Goal: Task Accomplishment & Management: Complete application form

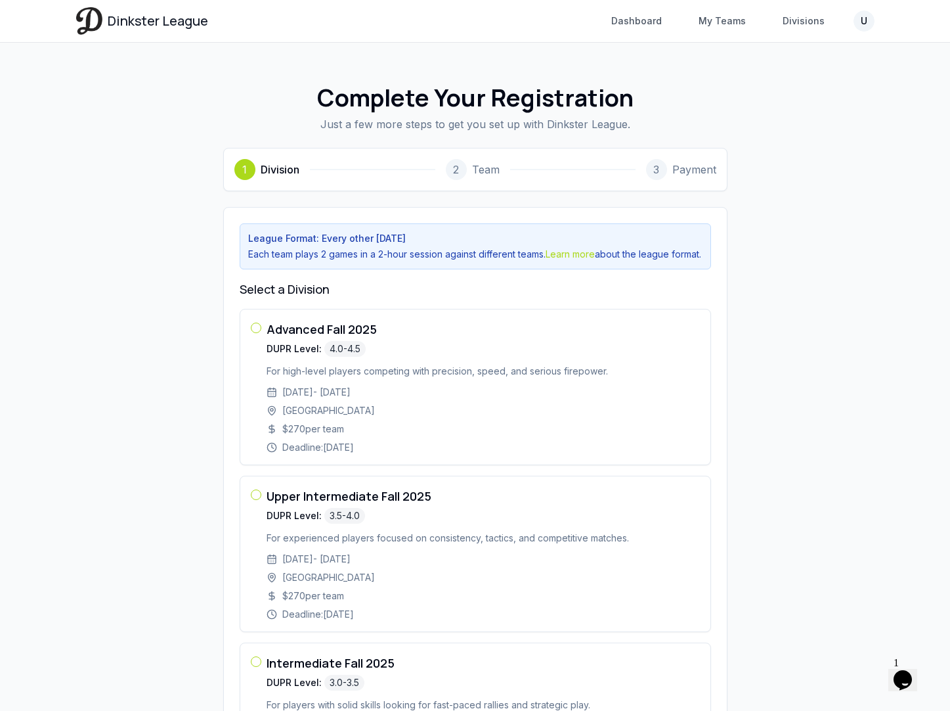
click at [183, 18] on span "Dinkster League" at bounding box center [158, 21] width 100 height 18
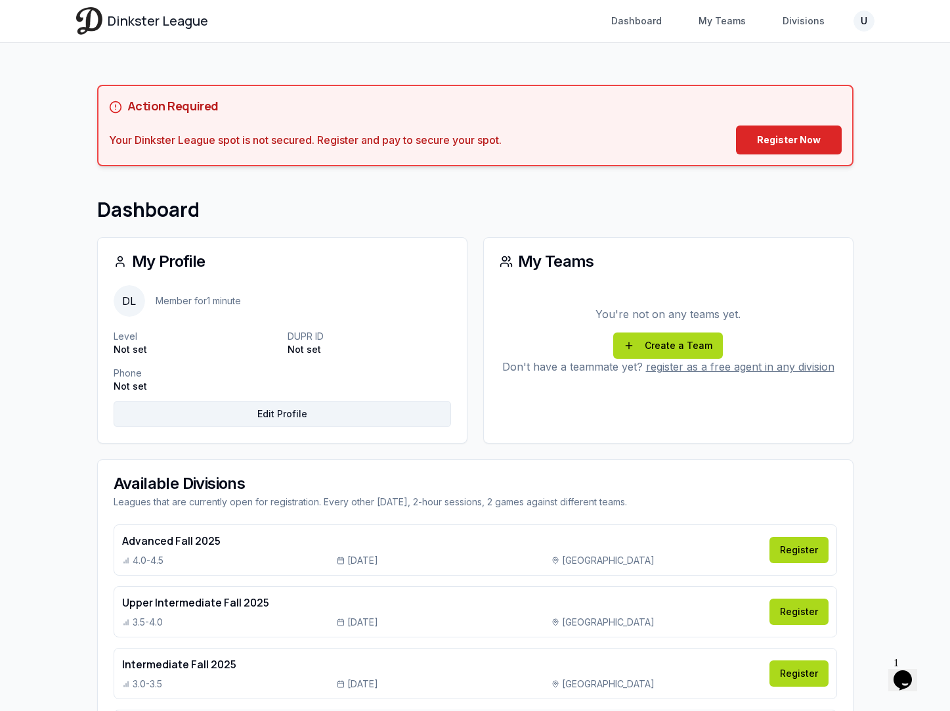
click at [218, 408] on link "Edit Profile" at bounding box center [283, 414] width 338 height 26
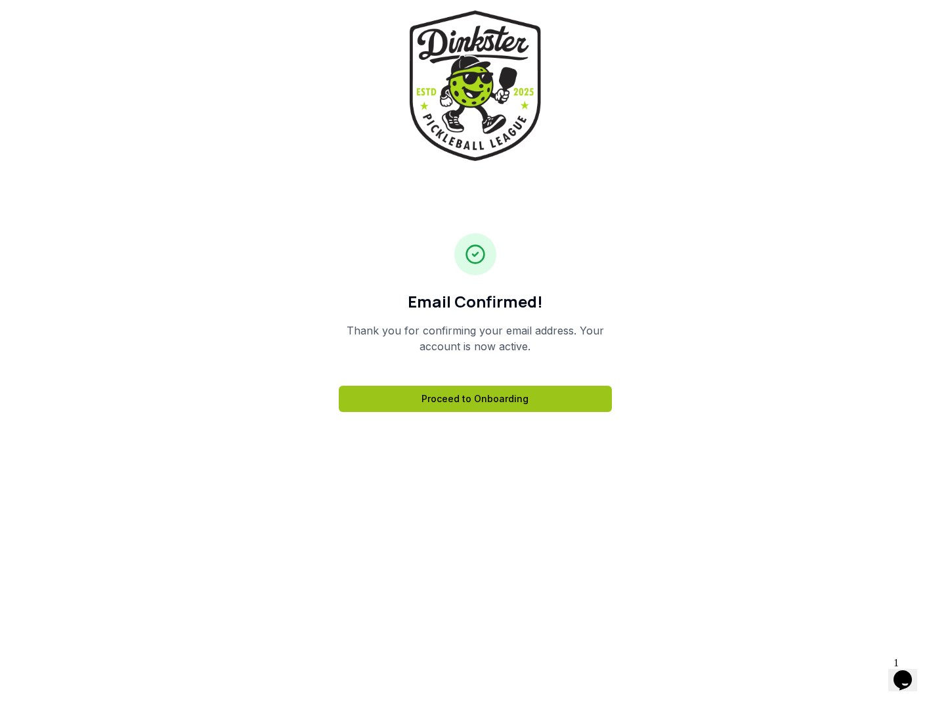
click at [525, 402] on link "Proceed to Onboarding" at bounding box center [475, 398] width 273 height 26
